Goal: Transaction & Acquisition: Purchase product/service

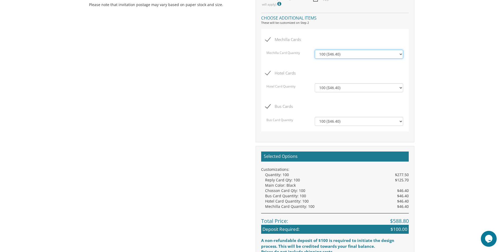
scroll to position [555, 0]
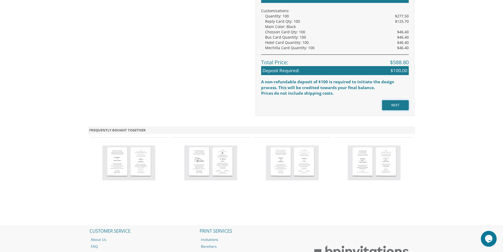
click at [391, 104] on input "NEXT" at bounding box center [395, 105] width 27 height 10
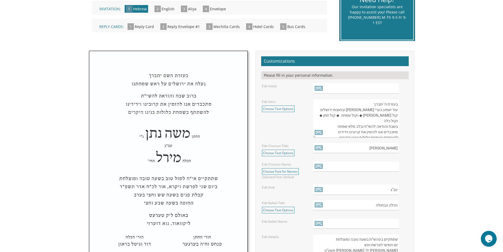
scroll to position [211, 0]
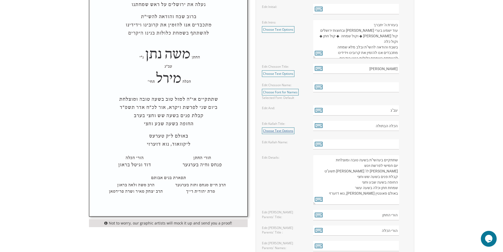
click at [292, 130] on link "Choose Text Options" at bounding box center [278, 130] width 33 height 7
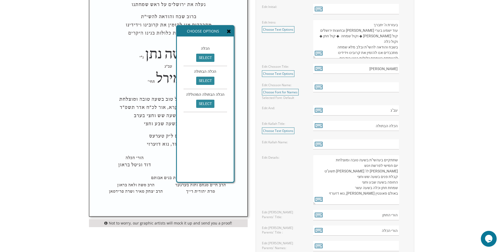
click at [227, 31] on icon at bounding box center [229, 31] width 4 height 5
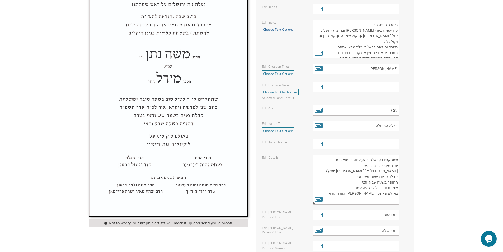
click at [288, 29] on link "Choose Text Options" at bounding box center [278, 29] width 33 height 7
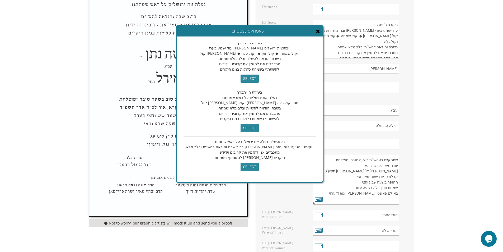
scroll to position [159, 0]
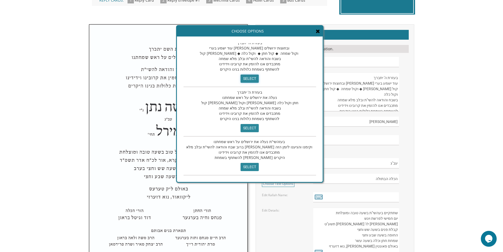
click at [241, 75] on input "select" at bounding box center [250, 79] width 18 height 8
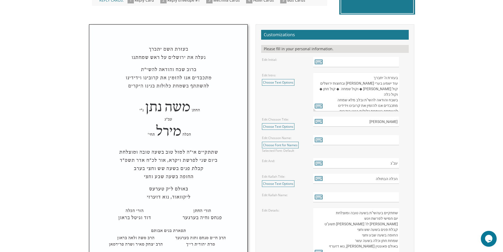
click at [375, 85] on textarea "בעזרת ה' יתברך עוד ישמע בערי יהודה ובחוצות ירושלים קול ששון ◆ וקול שמחה ◆ קול ח…" at bounding box center [356, 91] width 86 height 39
click at [379, 87] on textarea "בעזרת ה' יתברך עוד ישמע בערי יהודה ובחוצות ירושלים קול ששון ◆ וקול שמחה ◆ קול ח…" at bounding box center [356, 91] width 86 height 39
type textarea "בעזרת ה' יתברך עוד ישמ יהודה ובחוצות ירושלים קול ששוקול שמחה ◆ קול חתן ◆ וקול כ…"
click at [343, 61] on input "text" at bounding box center [356, 62] width 86 height 10
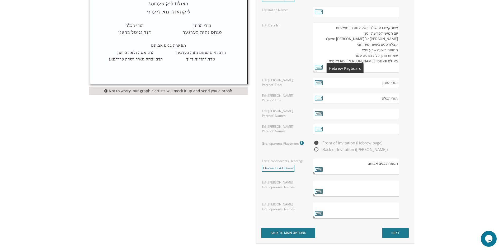
scroll to position [396, 0]
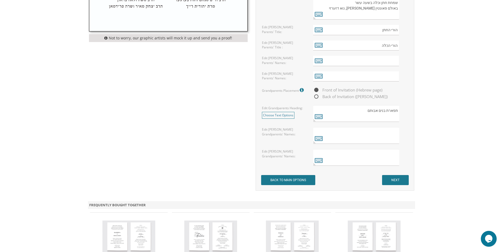
type input "n"
click at [395, 183] on input "NEXT" at bounding box center [395, 180] width 27 height 10
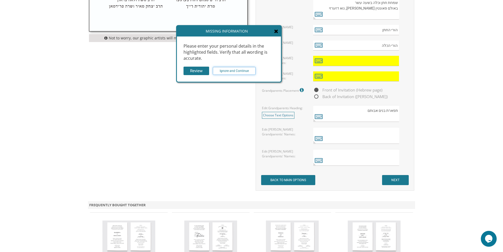
click at [217, 72] on input "Ignore and Continue" at bounding box center [234, 71] width 43 height 8
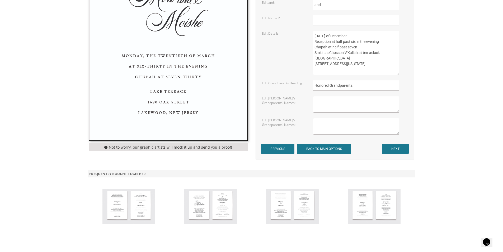
scroll to position [317, 0]
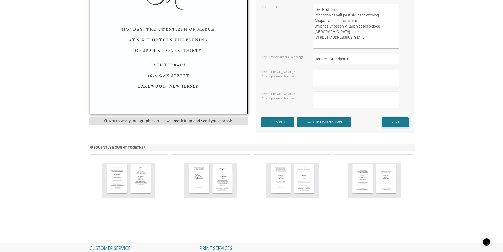
click at [394, 125] on input "NEXT" at bounding box center [395, 122] width 27 height 10
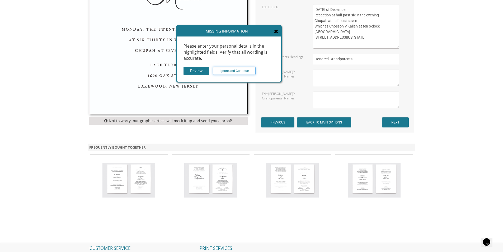
click at [230, 72] on input "Ignore and Continue" at bounding box center [234, 71] width 43 height 8
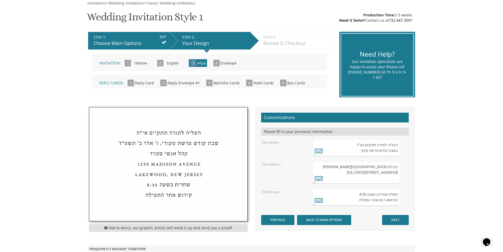
scroll to position [185, 0]
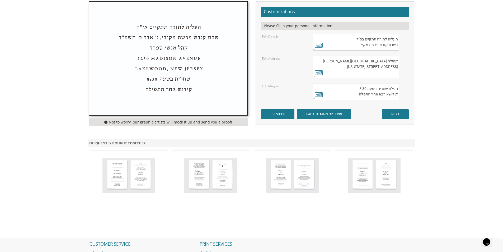
click at [399, 107] on form "Customizations Please fill in your personal information. Edit Details: Edit Add…" at bounding box center [335, 63] width 148 height 113
click at [400, 119] on input "NEXT" at bounding box center [395, 114] width 27 height 10
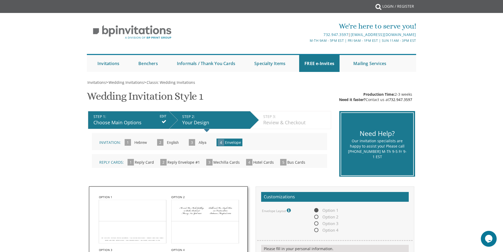
scroll to position [79, 0]
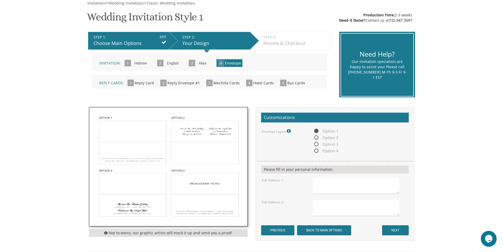
click at [317, 138] on span "Option 2" at bounding box center [325, 137] width 25 height 7
click at [317, 138] on input "Option 2" at bounding box center [314, 137] width 3 height 3
radio input "true"
click at [316, 144] on span "Option 3" at bounding box center [325, 144] width 25 height 7
click at [316, 144] on input "Option 3" at bounding box center [314, 144] width 3 height 3
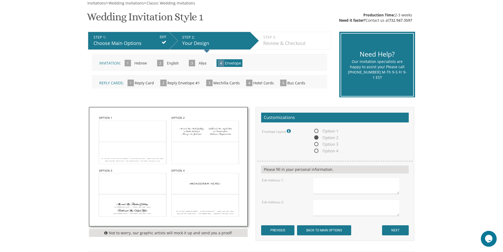
radio input "true"
click at [316, 128] on span "Option 1" at bounding box center [325, 131] width 25 height 7
click at [316, 130] on input "Option 1" at bounding box center [314, 131] width 3 height 3
radio input "true"
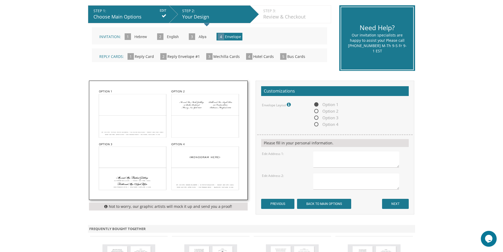
scroll to position [132, 0]
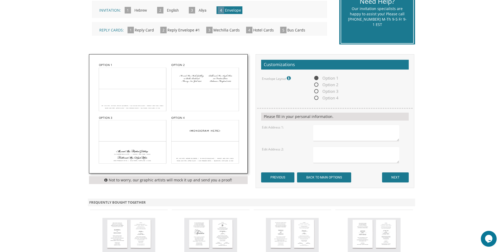
click at [333, 131] on textarea at bounding box center [356, 132] width 86 height 17
click at [399, 178] on input "NEXT" at bounding box center [395, 177] width 27 height 10
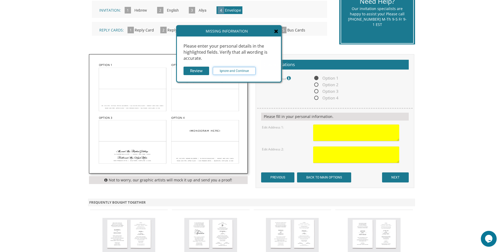
click at [247, 72] on input "Ignore and Continue" at bounding box center [234, 71] width 43 height 8
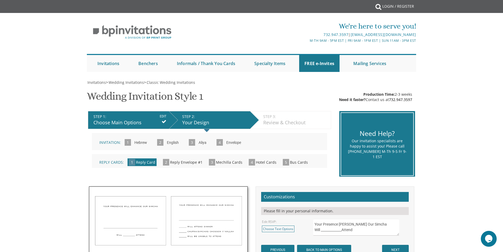
scroll to position [106, 0]
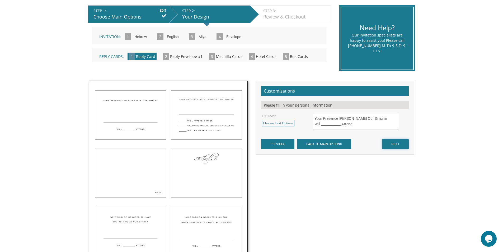
click at [396, 140] on input "NEXT" at bounding box center [395, 144] width 27 height 10
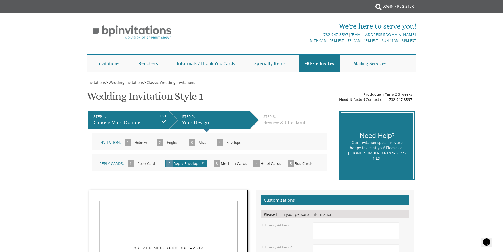
scroll to position [53, 0]
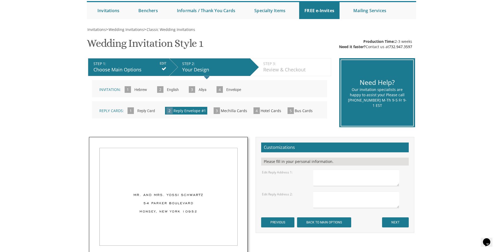
click at [394, 213] on form "Customizations Please fill in your personal information. Edit Reply Address 1: …" at bounding box center [335, 184] width 148 height 85
click at [393, 216] on form "Customizations Please fill in your personal information. Edit Reply Address 1: …" at bounding box center [335, 184] width 148 height 85
click at [393, 220] on input "NEXT" at bounding box center [395, 222] width 27 height 10
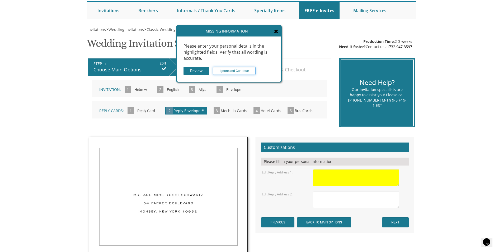
click at [235, 70] on input "Ignore and Continue" at bounding box center [234, 71] width 43 height 8
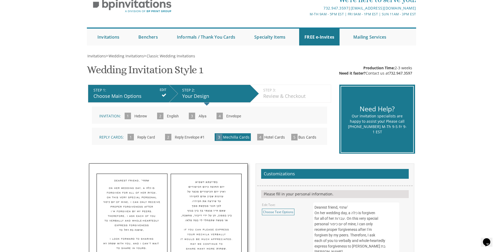
scroll to position [132, 0]
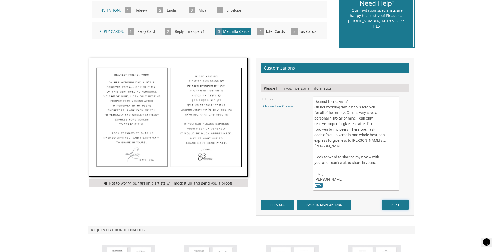
click at [403, 205] on input "NEXT" at bounding box center [395, 205] width 27 height 10
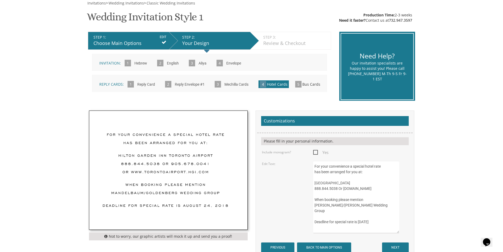
scroll to position [106, 0]
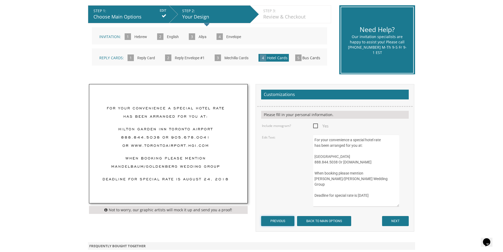
click at [283, 219] on input "PREVIOUS" at bounding box center [277, 221] width 33 height 10
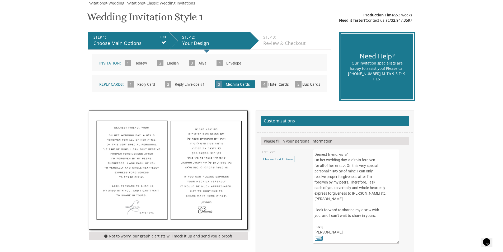
scroll to position [132, 0]
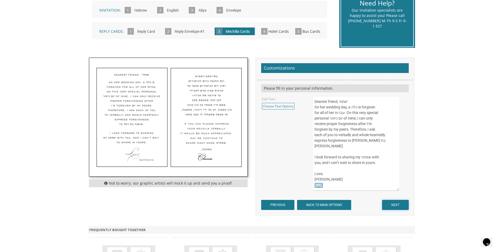
click at [400, 206] on input "NEXT" at bounding box center [395, 205] width 27 height 10
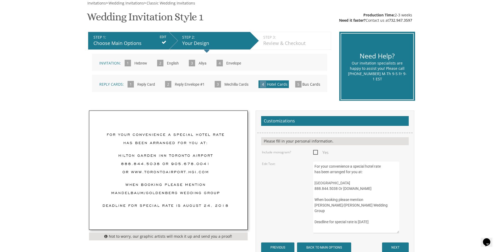
scroll to position [106, 0]
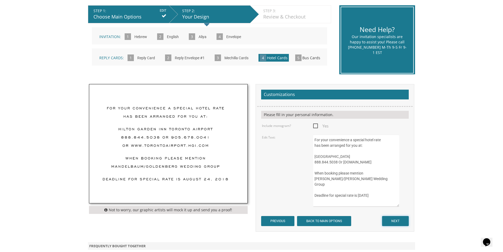
click at [398, 218] on input "NEXT" at bounding box center [395, 221] width 27 height 10
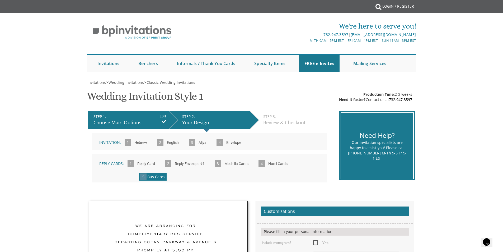
scroll to position [132, 0]
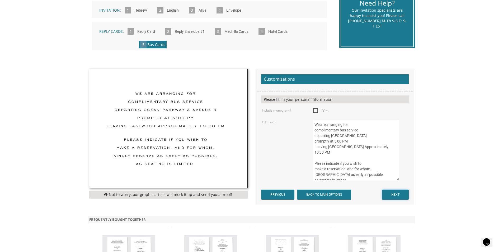
click at [395, 189] on input "NEXT" at bounding box center [395, 194] width 27 height 10
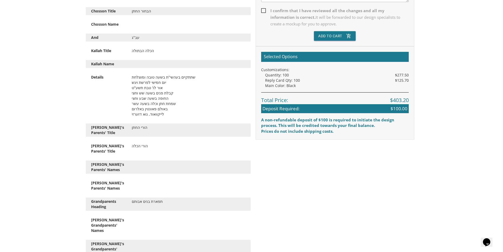
scroll to position [106, 0]
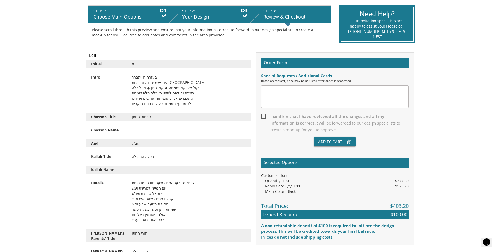
click at [321, 95] on textarea at bounding box center [335, 96] width 148 height 22
click at [272, 119] on span "I confirm that I have reviewed all the changes and all my information is correc…" at bounding box center [335, 123] width 148 height 20
click at [265, 118] on input "I confirm that I have reviewed all the changes and all my information is correc…" at bounding box center [262, 115] width 3 height 3
checkbox input "true"
click at [283, 93] on textarea at bounding box center [335, 96] width 148 height 22
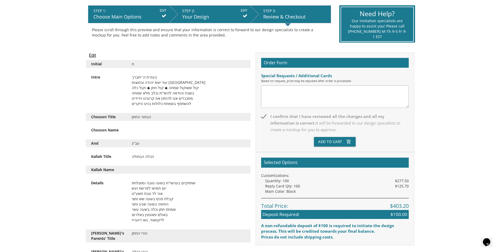
click at [334, 148] on div "Order Form Special Requests / Additional Cards Based on request, price may be a…" at bounding box center [335, 102] width 159 height 100
click at [332, 143] on button "Add To Cart add_shopping_cart" at bounding box center [335, 142] width 42 height 10
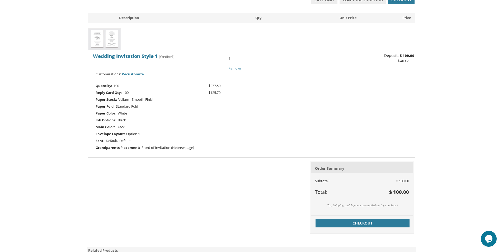
scroll to position [132, 0]
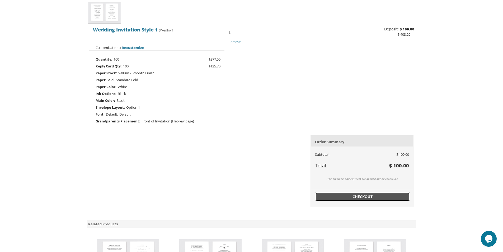
click at [350, 199] on span "Checkout" at bounding box center [363, 196] width 88 height 5
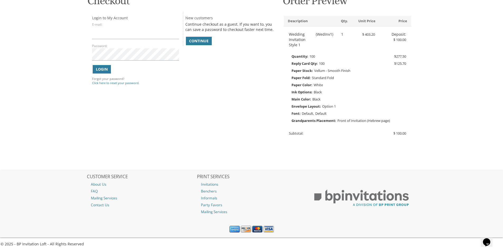
scroll to position [10, 0]
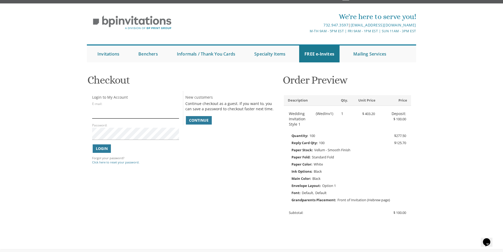
click at [160, 114] on input "E-mail:" at bounding box center [135, 112] width 87 height 12
click at [199, 120] on span "Continue" at bounding box center [199, 120] width 20 height 5
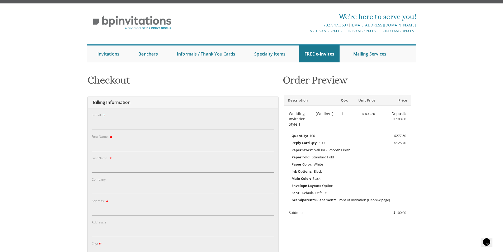
scroll to position [63, 0]
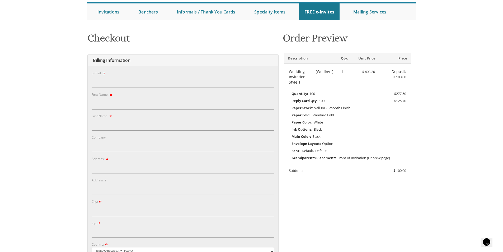
drag, startPoint x: 199, startPoint y: 120, endPoint x: 195, endPoint y: 122, distance: 4.3
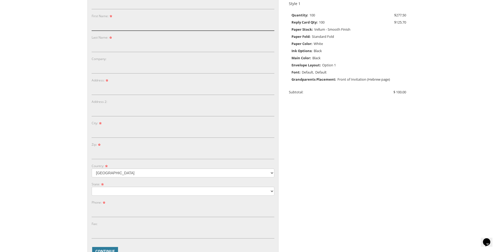
scroll to position [0, 0]
